Goal: Obtain resource: Download file/media

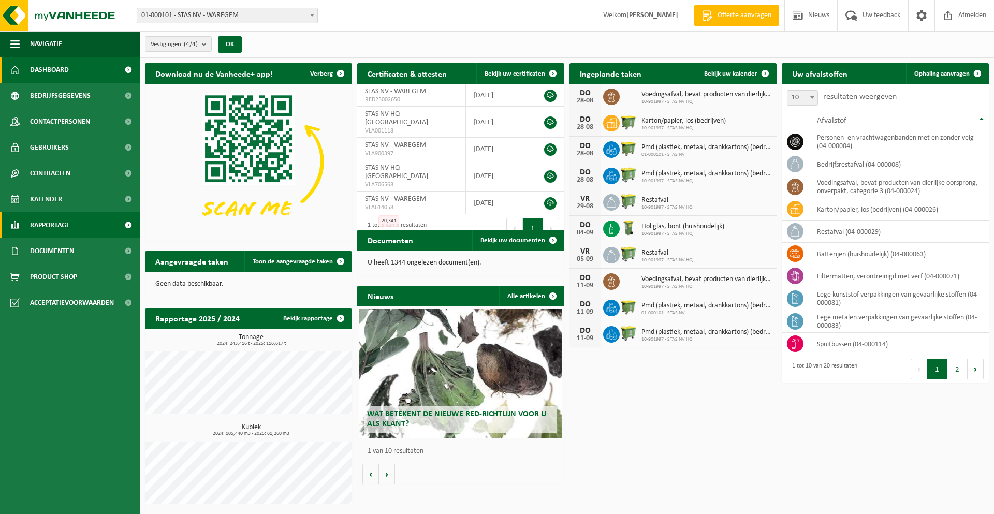
click at [49, 231] on span "Rapportage" at bounding box center [50, 225] width 40 height 26
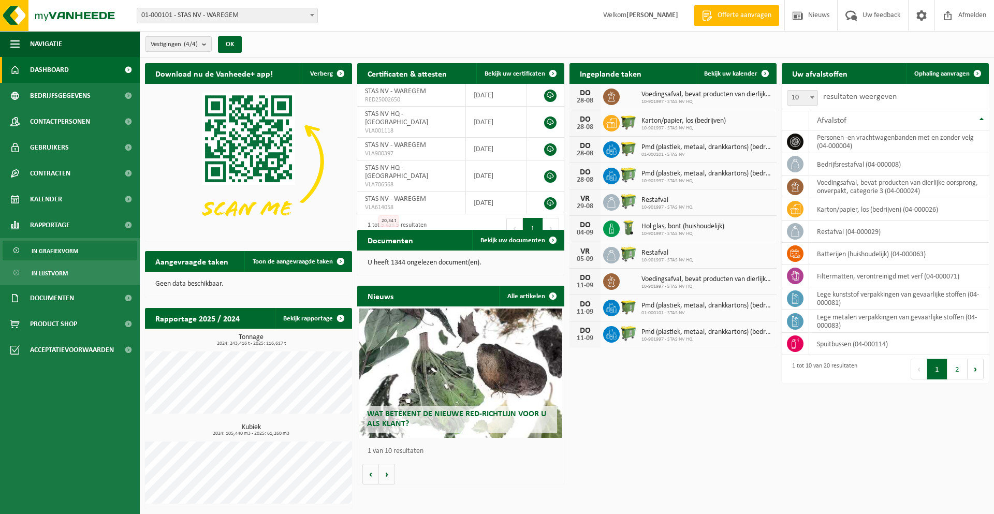
click at [49, 245] on span "In grafiekvorm" at bounding box center [55, 251] width 47 height 20
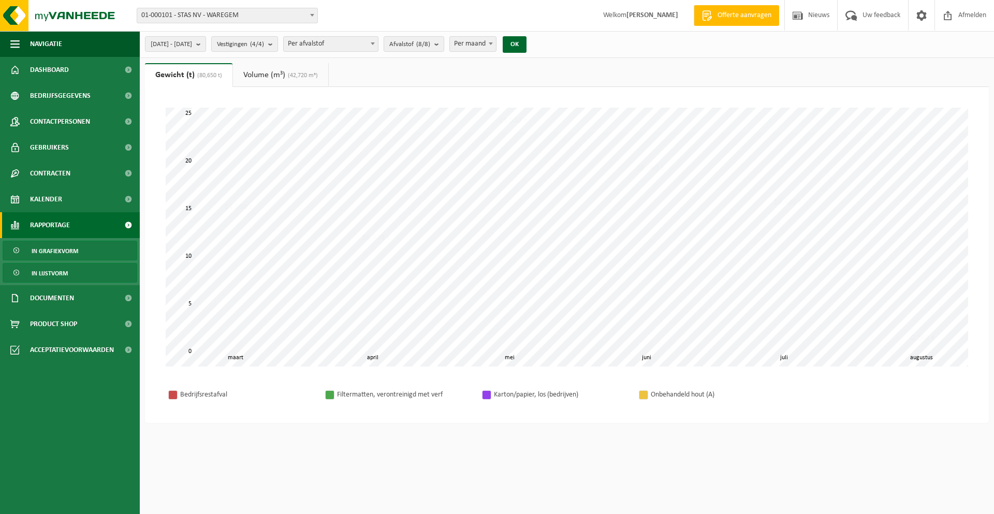
click at [55, 272] on span "In lijstvorm" at bounding box center [50, 273] width 36 height 20
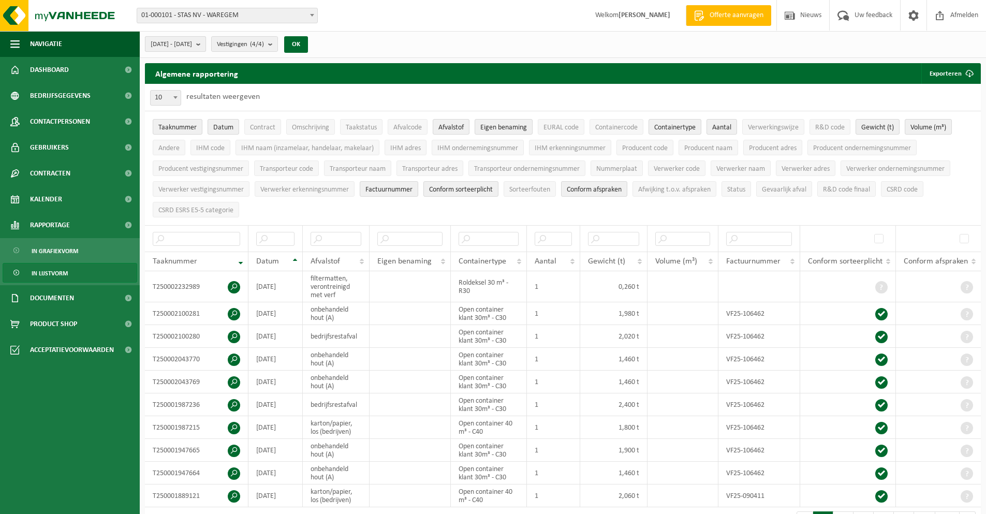
click at [192, 41] on span "[DATE] - [DATE]" at bounding box center [171, 45] width 41 height 16
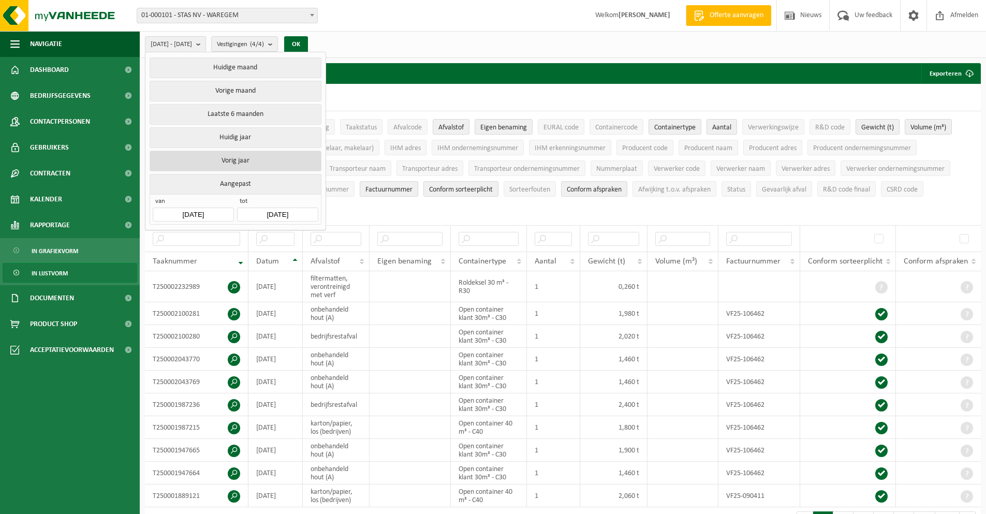
click at [249, 165] on button "Vorig jaar" at bounding box center [235, 161] width 171 height 21
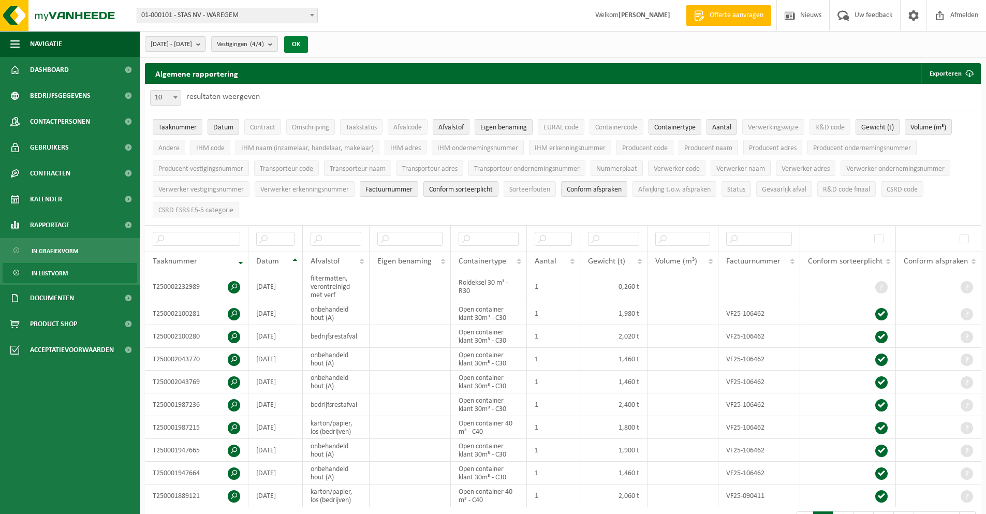
click at [308, 42] on button "OK" at bounding box center [296, 44] width 24 height 17
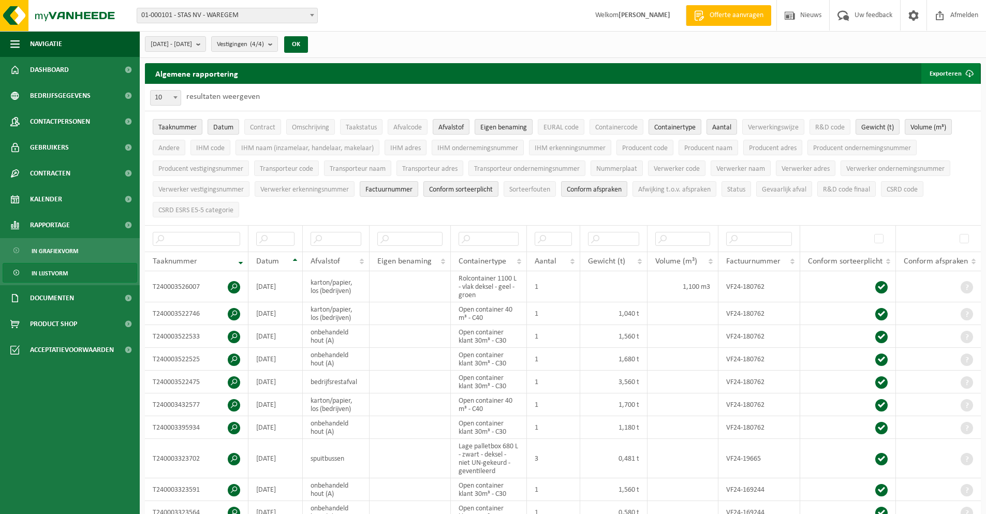
click at [941, 71] on button "Exporteren" at bounding box center [950, 73] width 58 height 21
click at [943, 96] on link "Enkel mijn selectie" at bounding box center [932, 94] width 94 height 21
